Goal: Task Accomplishment & Management: Manage account settings

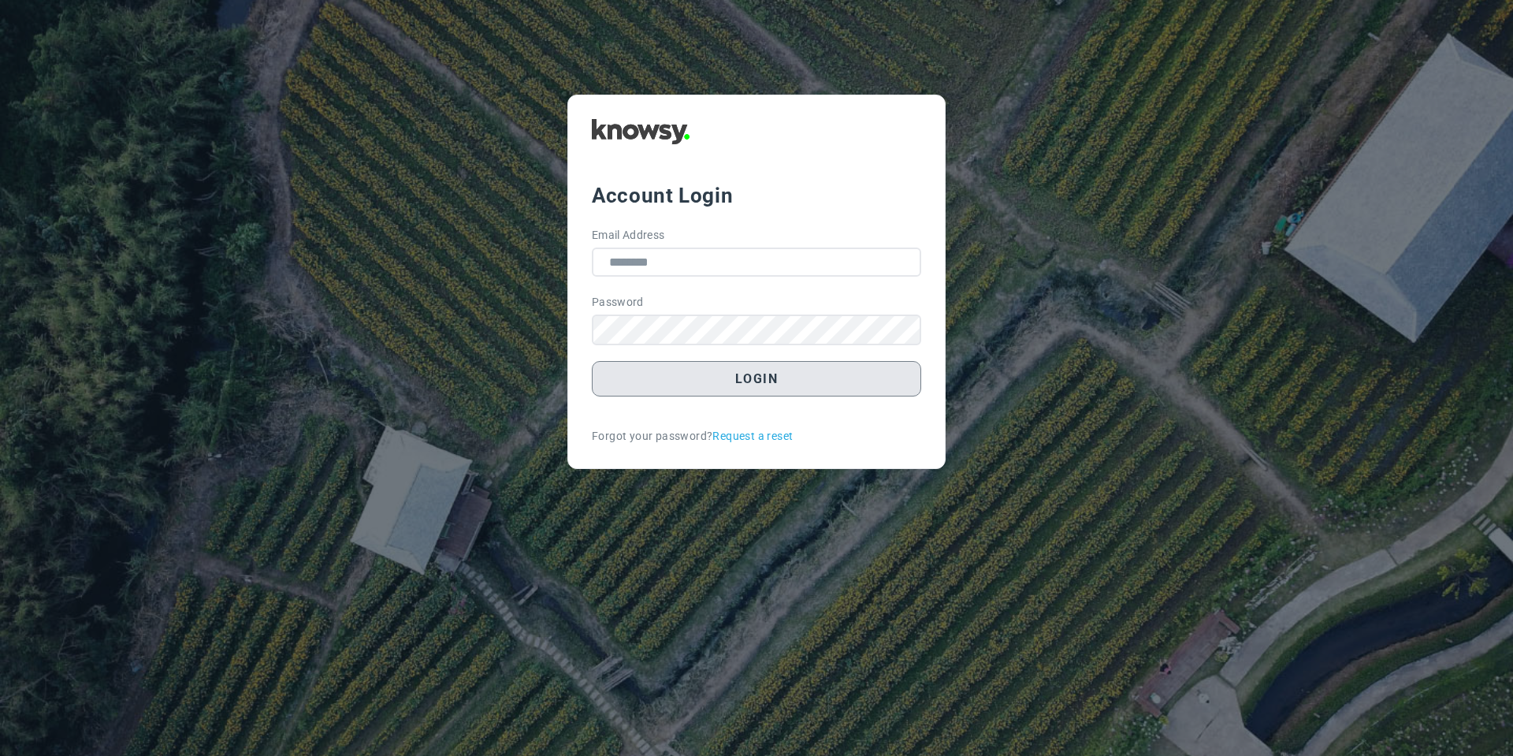
type input "**********"
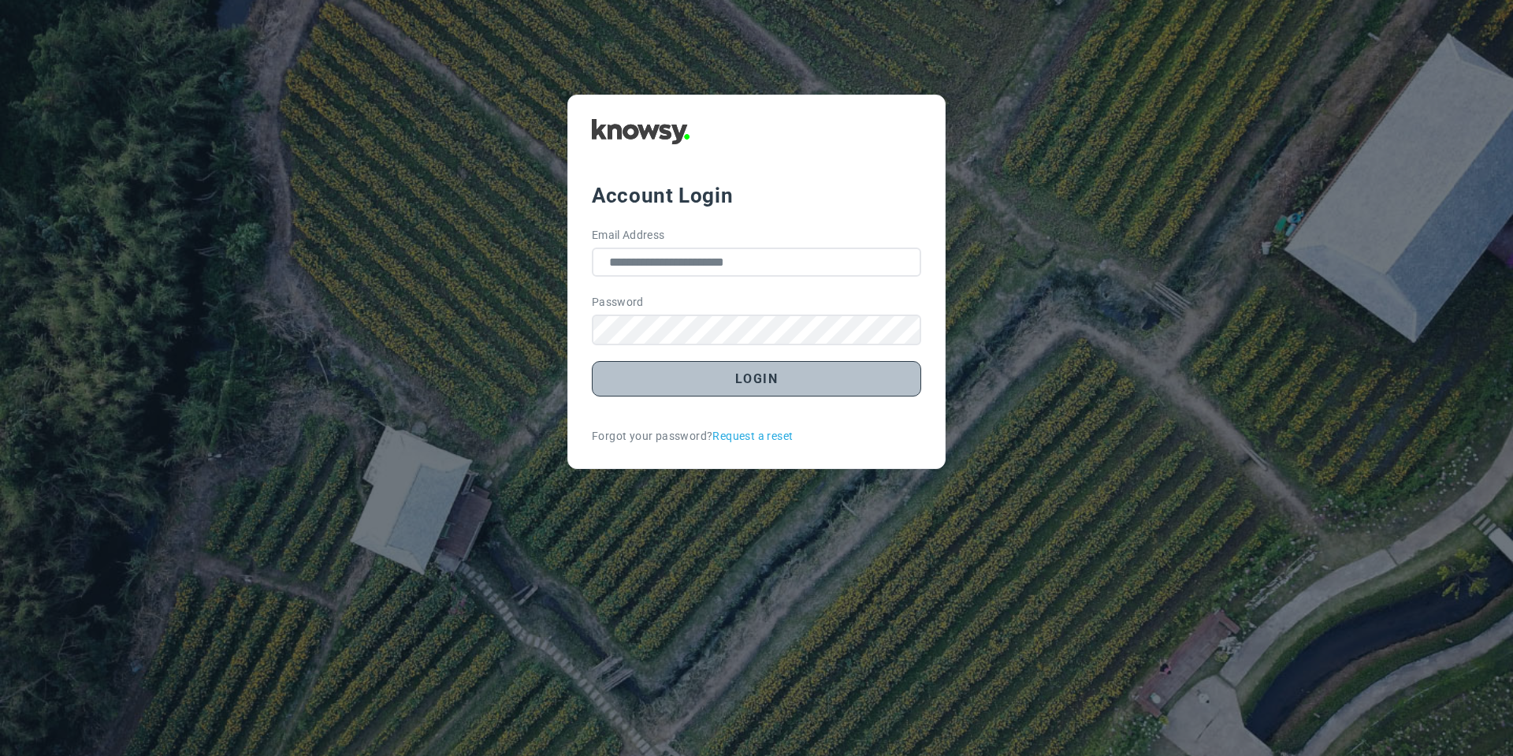
click at [646, 388] on button "Login" at bounding box center [756, 378] width 329 height 35
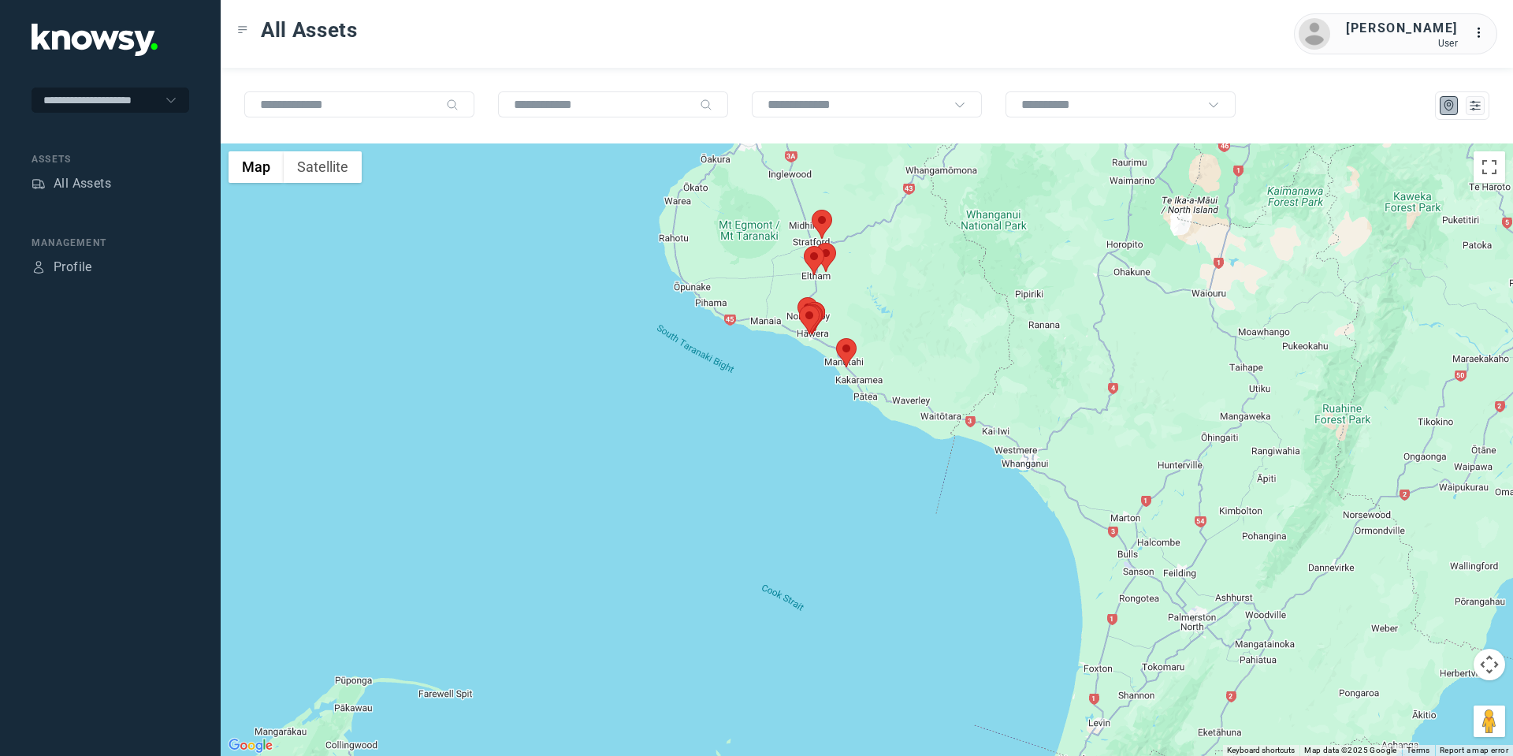
click at [836, 338] on area at bounding box center [836, 338] width 0 height 0
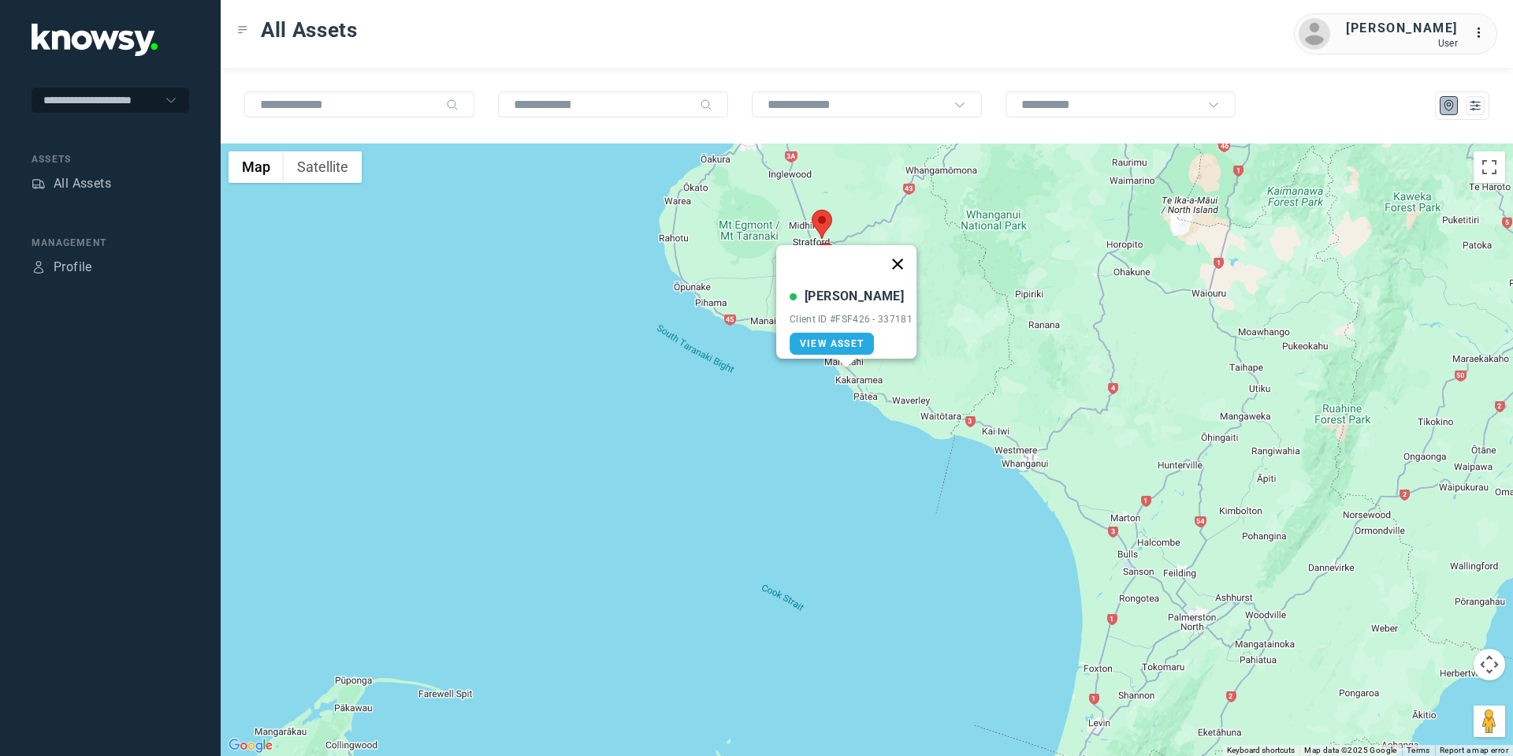
click at [910, 260] on button "Close" at bounding box center [898, 264] width 38 height 38
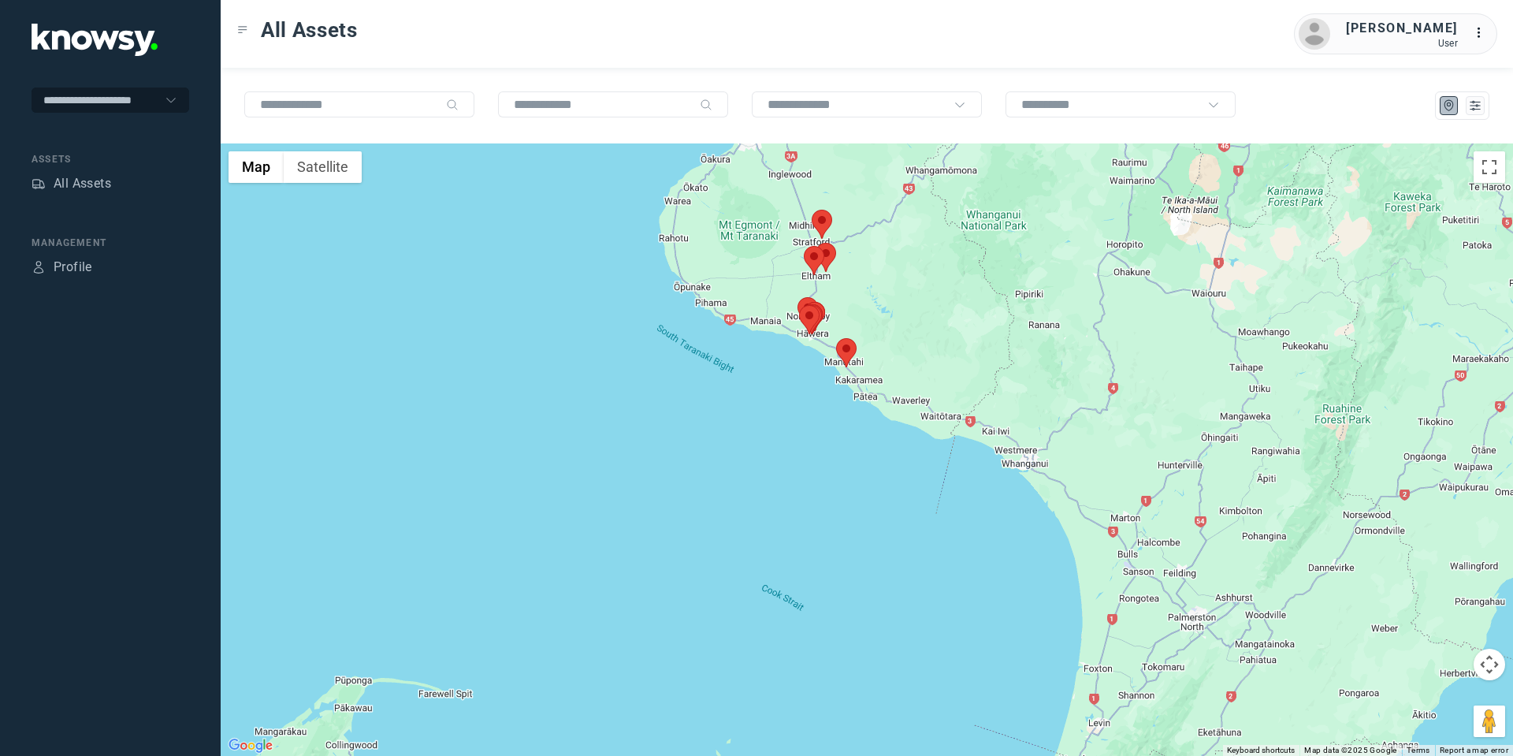
click at [812, 210] on area at bounding box center [812, 210] width 0 height 0
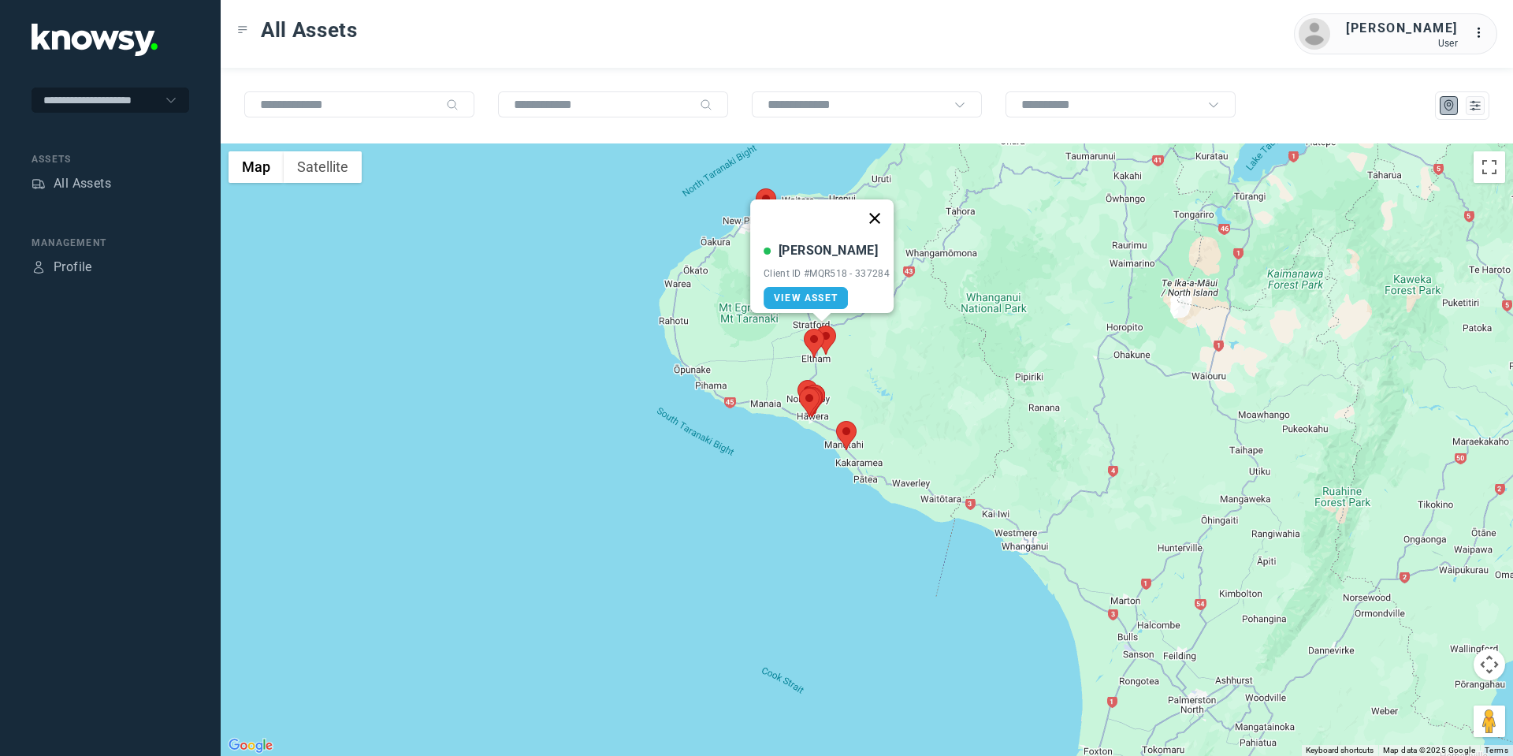
click at [888, 208] on button "Close" at bounding box center [875, 218] width 38 height 38
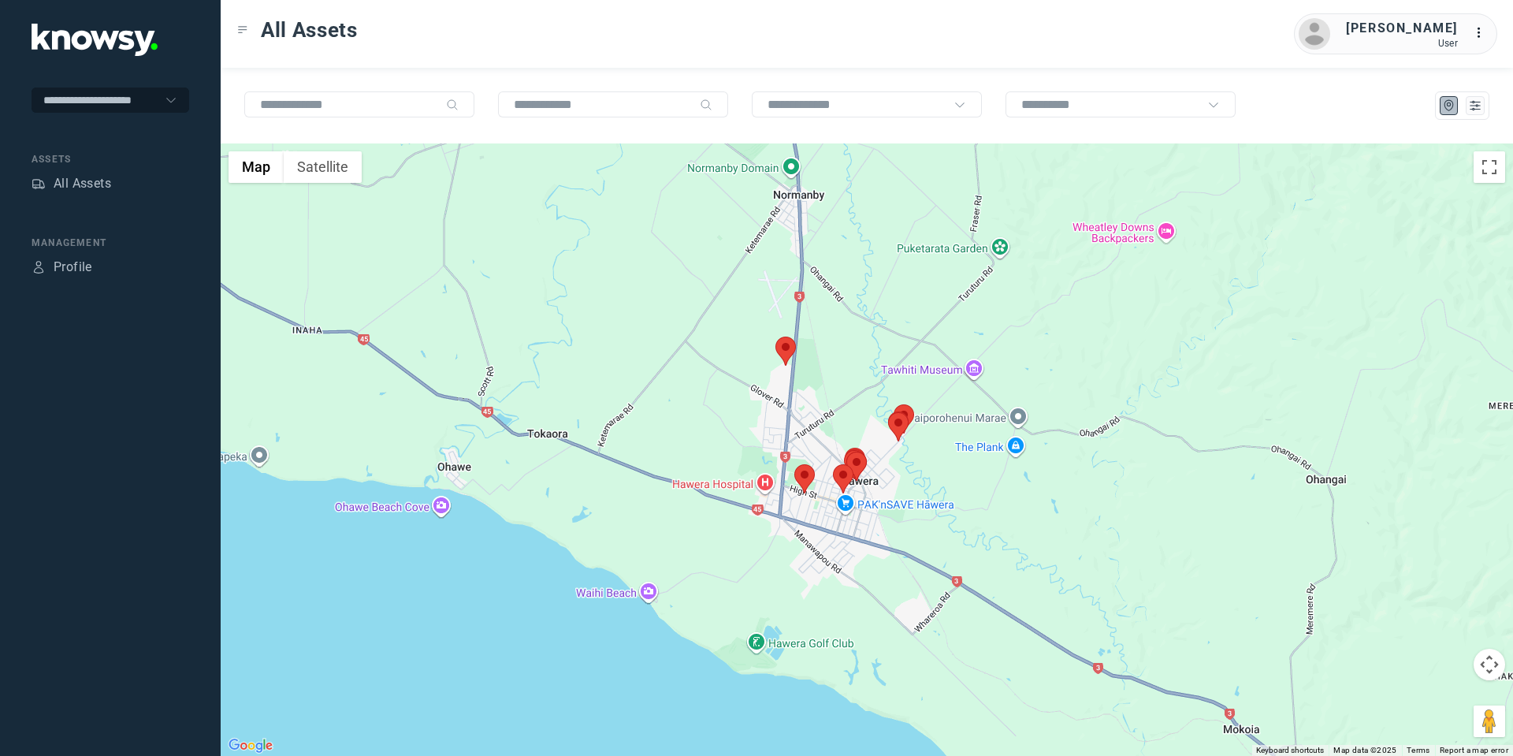
click at [795, 464] on area at bounding box center [795, 464] width 0 height 0
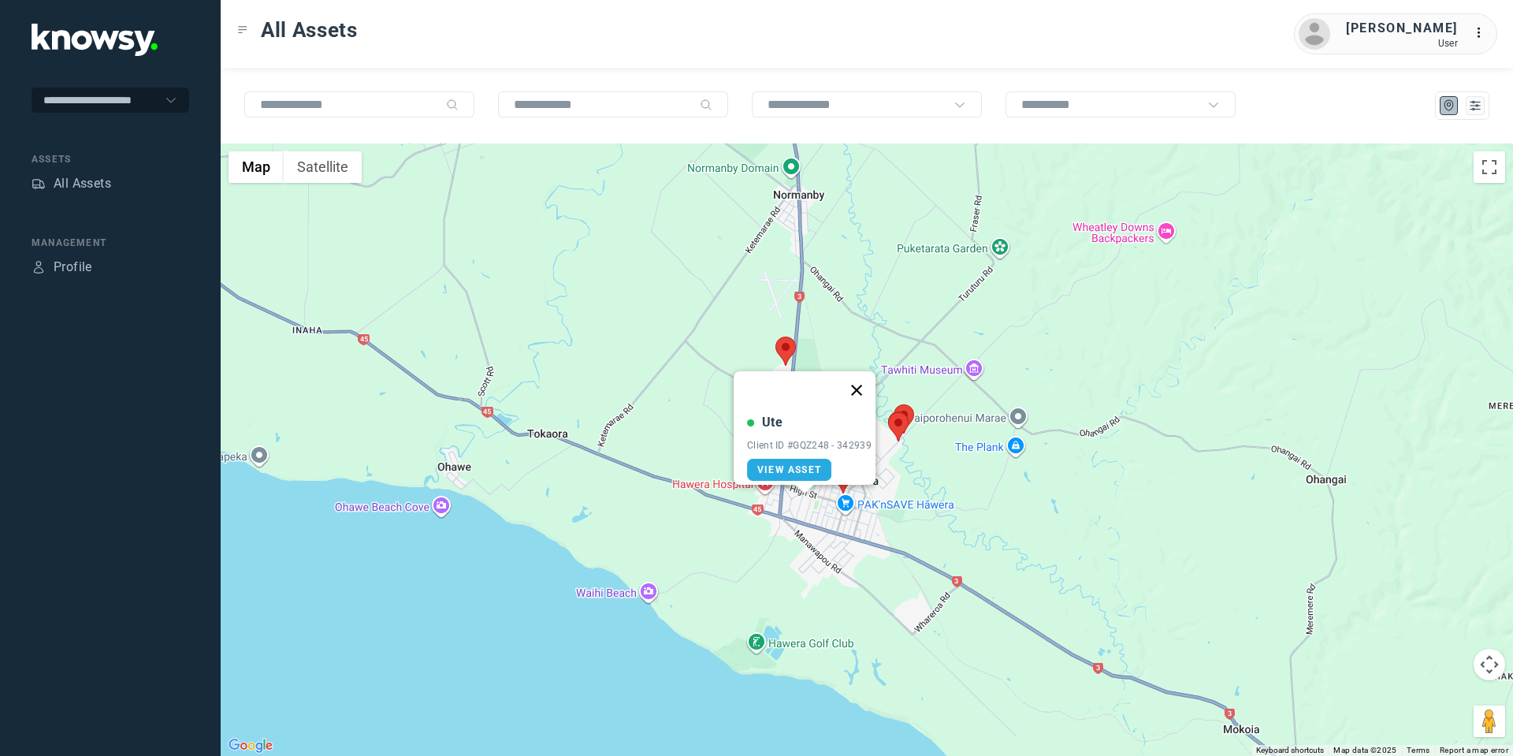
click at [861, 379] on button "Close" at bounding box center [857, 390] width 38 height 38
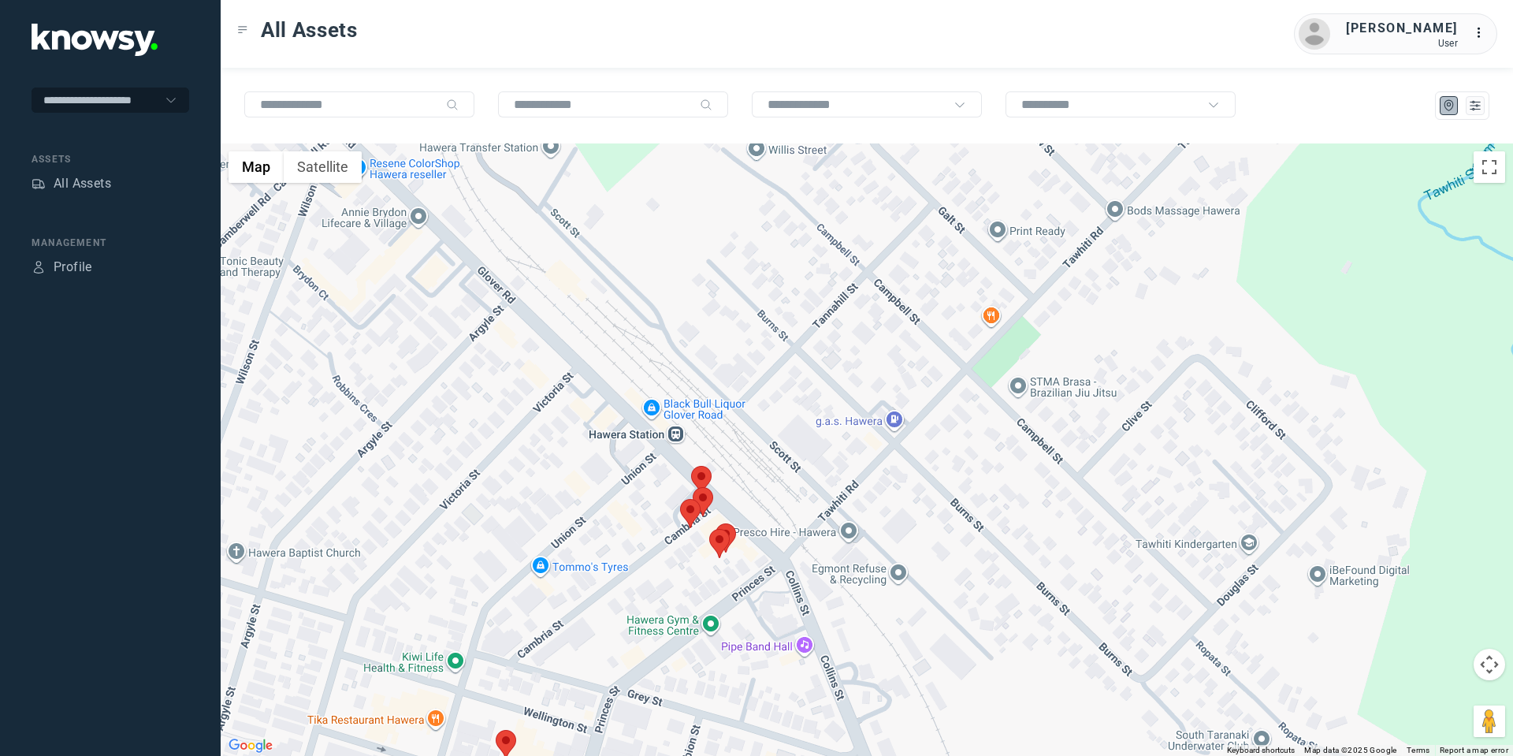
click at [680, 499] on area at bounding box center [680, 499] width 0 height 0
click at [749, 411] on button "Close" at bounding box center [741, 425] width 38 height 38
click at [693, 487] on area at bounding box center [693, 487] width 0 height 0
click at [758, 400] on button "Close" at bounding box center [754, 413] width 38 height 38
click at [691, 466] on area at bounding box center [691, 466] width 0 height 0
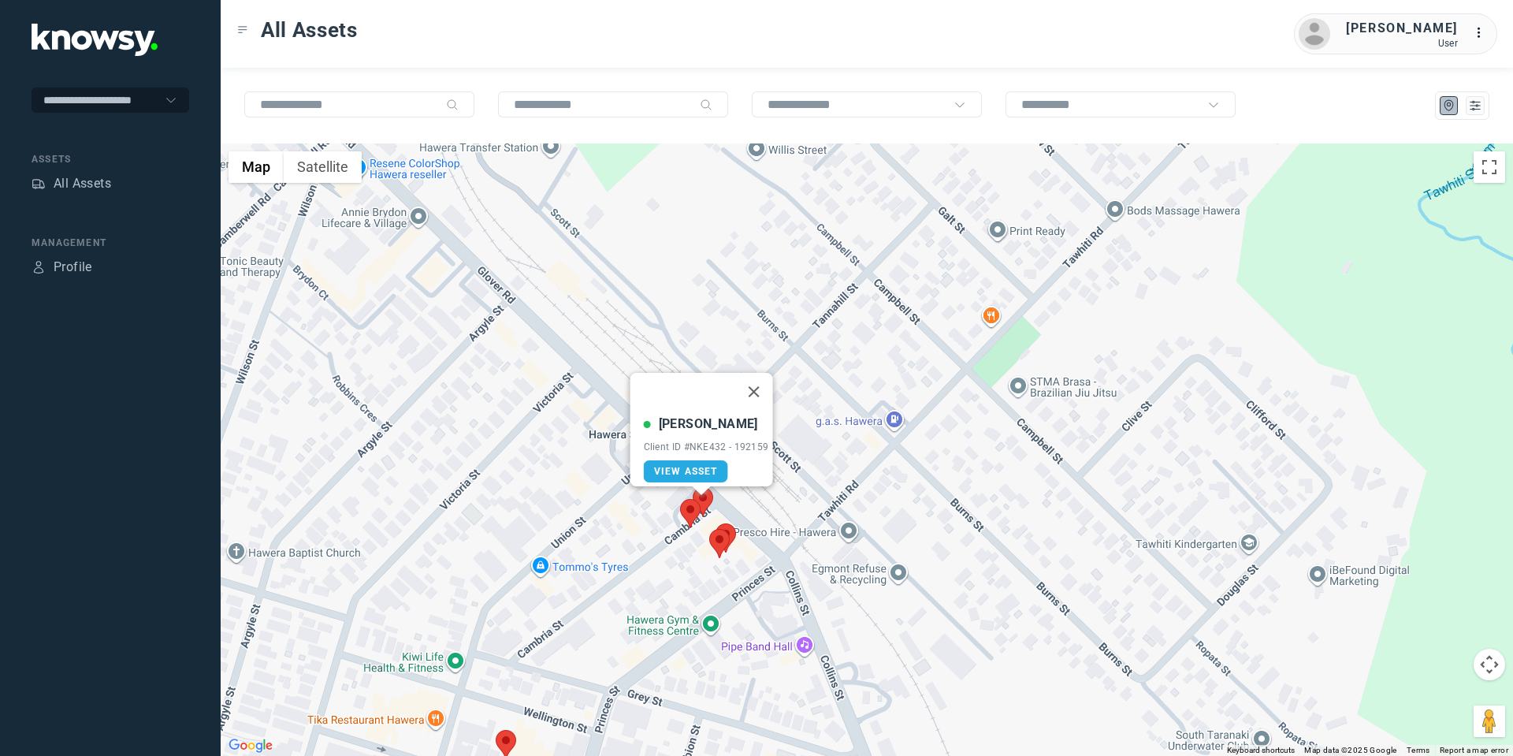
drag, startPoint x: 757, startPoint y: 378, endPoint x: 753, endPoint y: 413, distance: 35.7
click at [756, 378] on button "Close" at bounding box center [754, 392] width 38 height 38
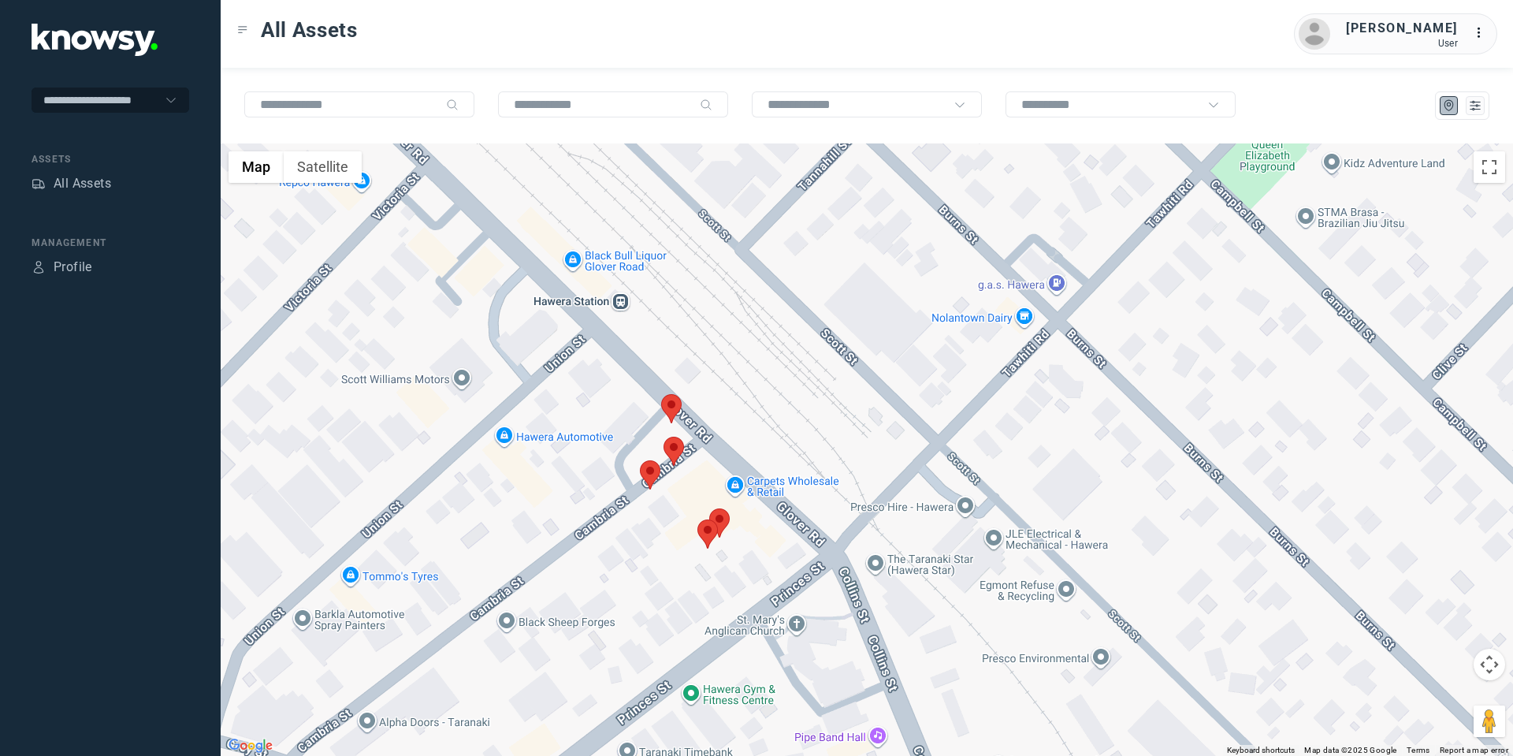
click at [698, 519] on area at bounding box center [698, 519] width 0 height 0
click at [766, 431] on button "Close" at bounding box center [759, 445] width 38 height 38
click at [709, 508] on area at bounding box center [709, 508] width 0 height 0
click at [776, 419] on button "Close" at bounding box center [772, 434] width 38 height 38
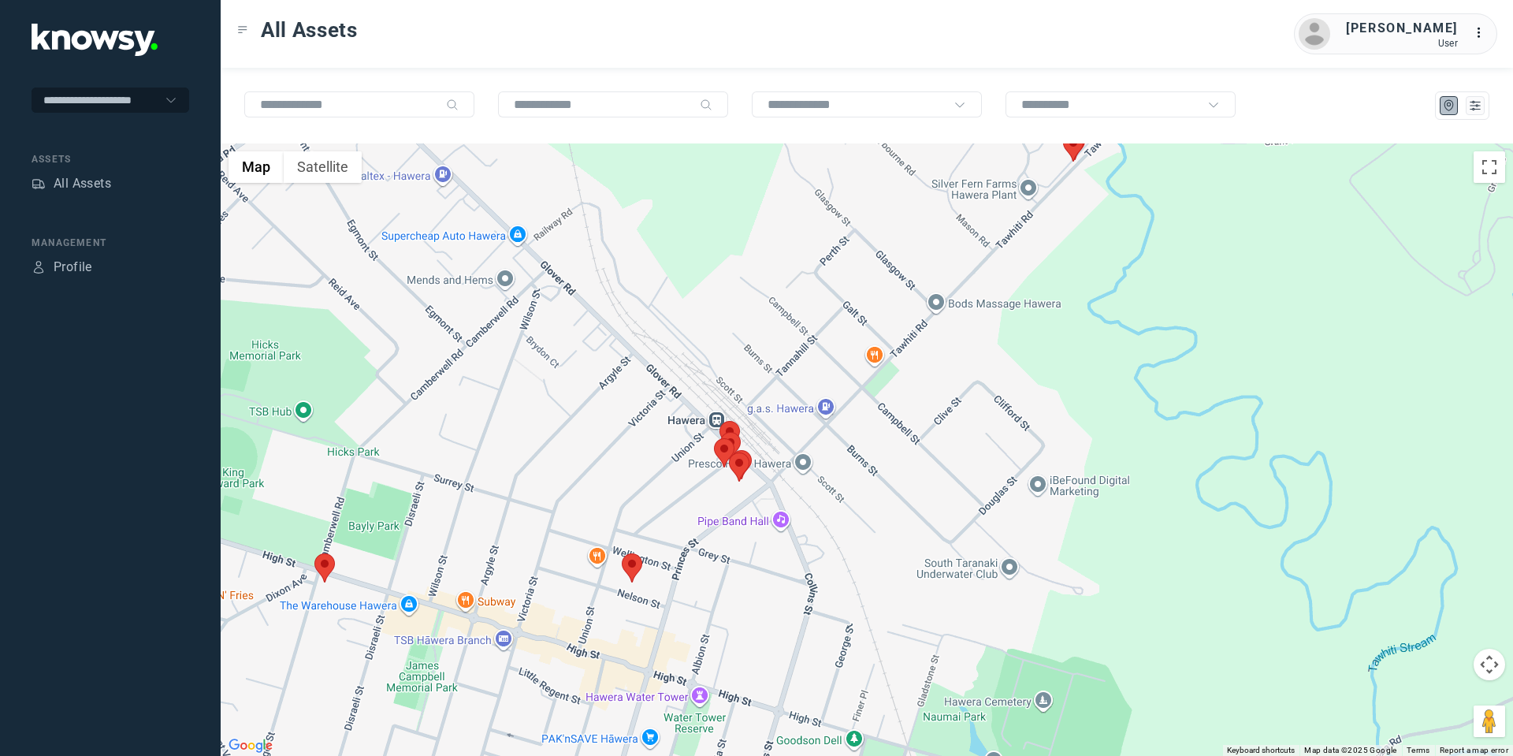
click at [622, 553] on area at bounding box center [622, 553] width 0 height 0
click at [690, 469] on button "Close" at bounding box center [683, 479] width 38 height 38
